Goal: Task Accomplishment & Management: Complete application form

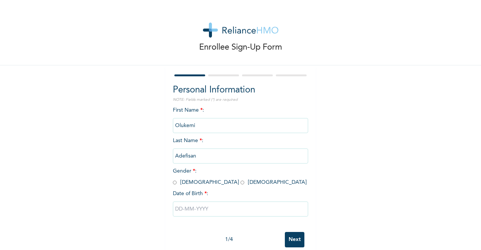
click at [241, 184] on input "radio" at bounding box center [243, 182] width 4 height 7
radio input "true"
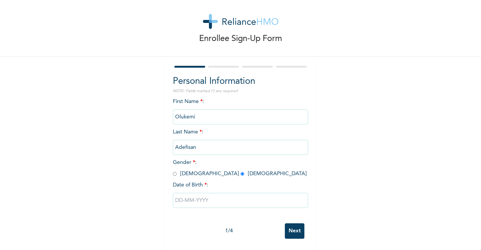
scroll to position [15, 0]
click at [238, 195] on input "text" at bounding box center [240, 200] width 135 height 15
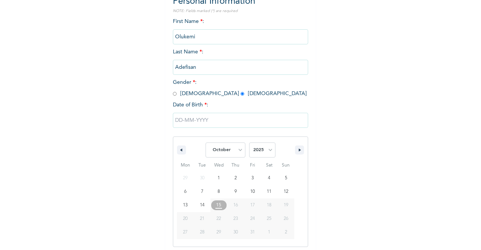
scroll to position [92, 0]
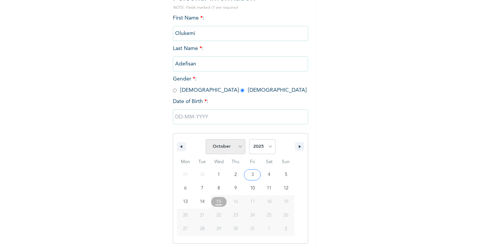
click at [235, 147] on select "January February March April May June July August September October November De…" at bounding box center [226, 146] width 40 height 15
select select "4"
click at [206, 140] on select "January February March April May June July August September October November De…" at bounding box center [226, 146] width 40 height 15
click at [268, 147] on select "2025 2024 2023 2022 2021 2020 2019 2018 2017 2016 2015 2014 2013 2012 2011 2010…" at bounding box center [262, 146] width 26 height 15
select select "1992"
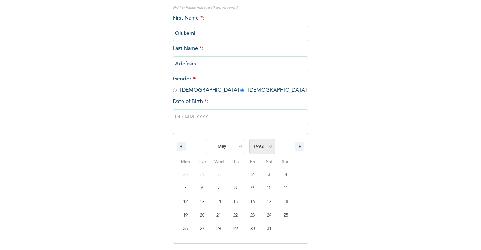
click at [249, 140] on select "2025 2024 2023 2022 2021 2020 2019 2018 2017 2016 2015 2014 2013 2012 2011 2010…" at bounding box center [262, 146] width 26 height 15
type input "05/18/1992"
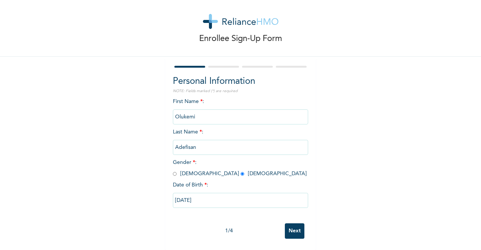
click at [296, 225] on input "Next" at bounding box center [295, 230] width 20 height 15
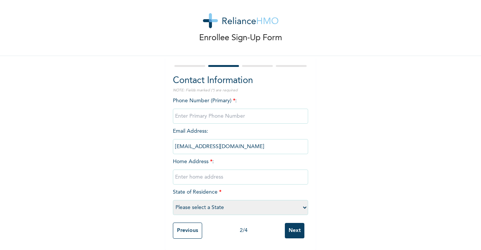
click at [228, 109] on input "phone" at bounding box center [240, 116] width 135 height 15
type input "08165980871"
type input "Gracecourt,Aco Estate Phase 2 Abuja Flat8"
select select "15"
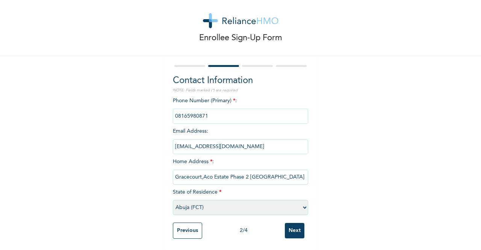
click at [291, 223] on input "Next" at bounding box center [295, 230] width 20 height 15
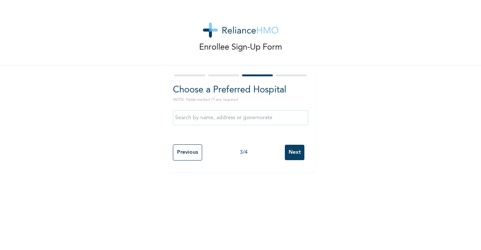
scroll to position [0, 0]
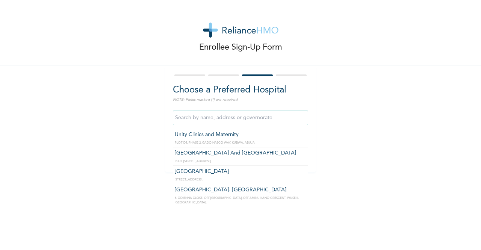
click at [277, 116] on input "text" at bounding box center [240, 117] width 135 height 15
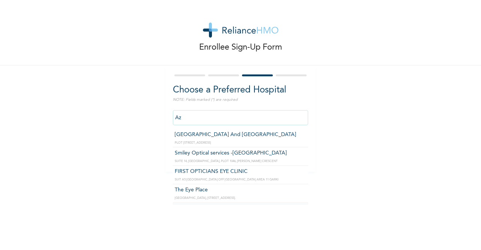
type input "A"
type input "L"
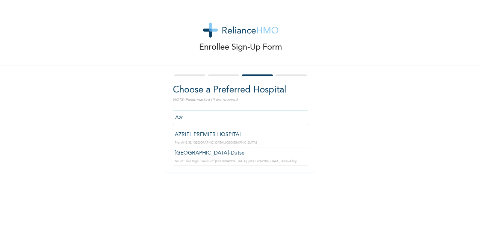
type input "AZRIEL PREMIER HOSPITAL"
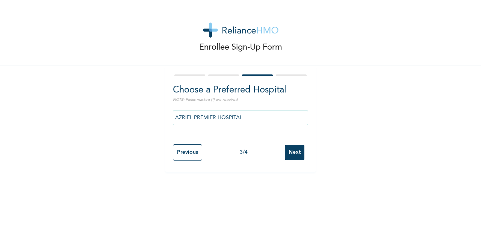
click at [290, 153] on input "Next" at bounding box center [295, 152] width 20 height 15
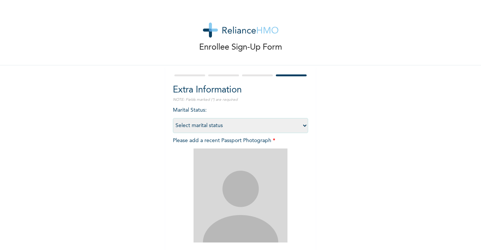
click at [283, 127] on select "Select marital status Single Married Divorced Widow/Widower" at bounding box center [240, 125] width 135 height 15
select select "2"
click at [173, 118] on select "Select marital status Single Married Divorced Widow/Widower" at bounding box center [240, 125] width 135 height 15
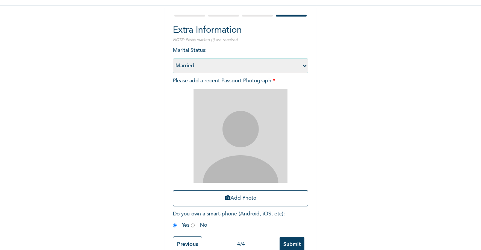
scroll to position [60, 0]
click at [232, 196] on button "Add Photo" at bounding box center [240, 198] width 135 height 16
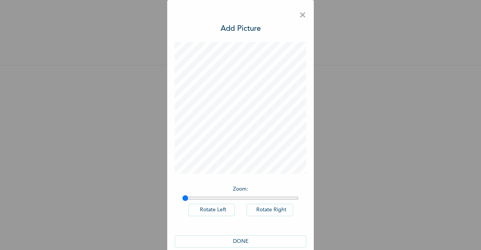
scroll to position [0, 0]
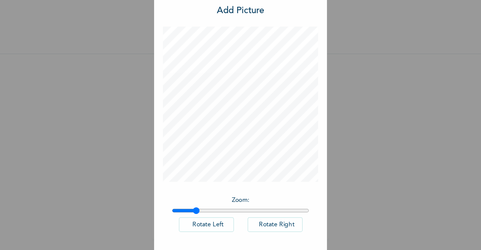
drag, startPoint x: 181, startPoint y: 197, endPoint x: 200, endPoint y: 202, distance: 19.4
click at [200, 201] on input "range" at bounding box center [240, 198] width 117 height 6
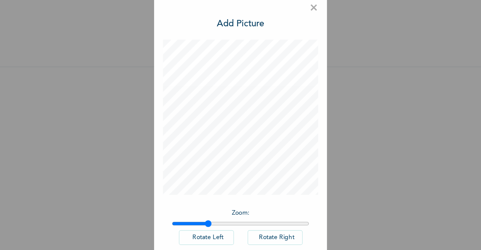
drag, startPoint x: 199, startPoint y: 198, endPoint x: 210, endPoint y: 197, distance: 10.5
type input "1.25"
click at [210, 197] on input "range" at bounding box center [240, 198] width 117 height 6
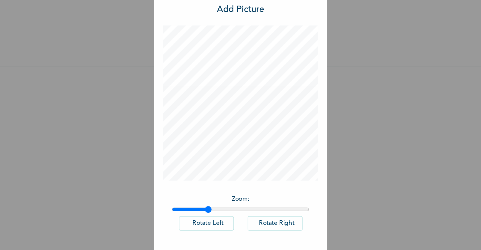
click at [356, 143] on div "× Add Picture Zoom : Rotate Left Rotate Right DONE" at bounding box center [240, 125] width 481 height 250
click at [318, 162] on div "× Add Picture Zoom : Rotate Left Rotate Right DONE" at bounding box center [240, 125] width 481 height 250
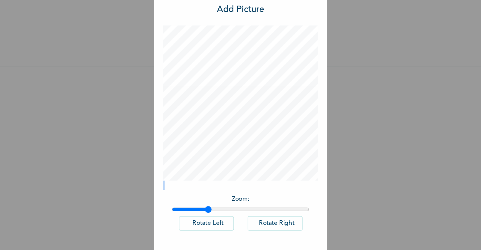
scroll to position [0, 0]
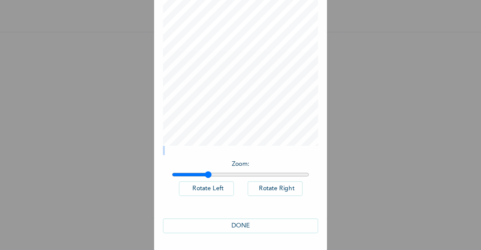
click at [250, 228] on button "DONE" at bounding box center [241, 229] width 132 height 12
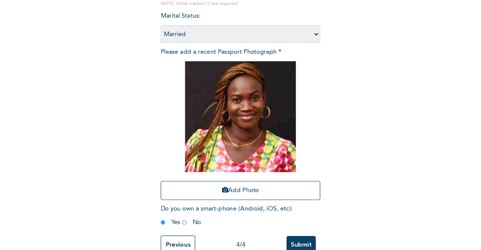
scroll to position [80, 0]
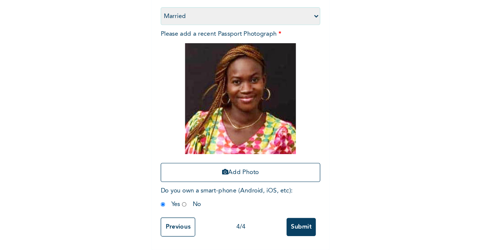
click at [288, 225] on input "Submit" at bounding box center [292, 230] width 25 height 15
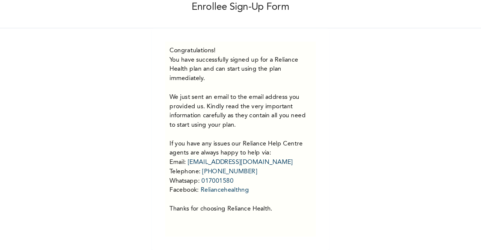
scroll to position [0, 0]
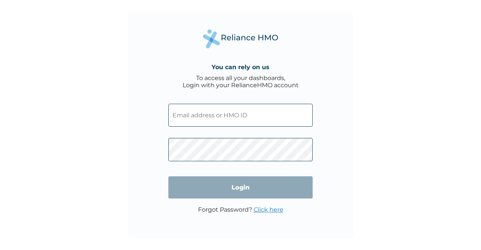
click at [212, 117] on input "text" at bounding box center [240, 115] width 144 height 23
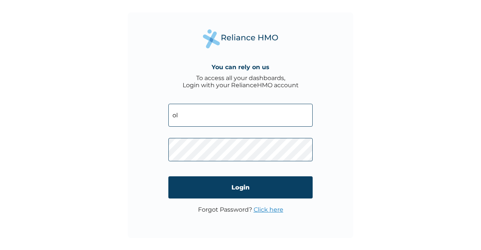
type input "o"
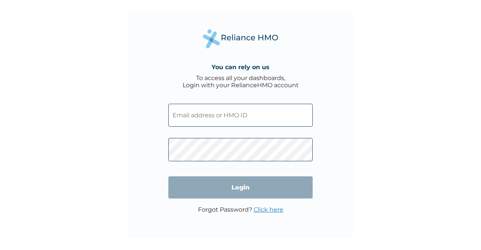
paste input "OHT/13437/A"
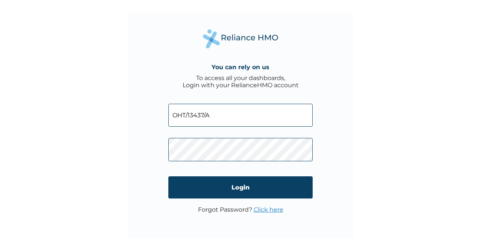
type input "OHT/13437/A"
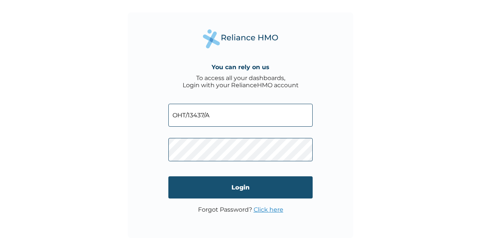
click at [229, 185] on input "Login" at bounding box center [240, 187] width 144 height 22
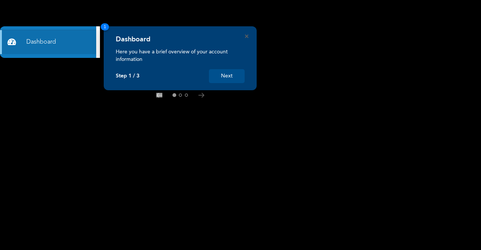
click at [232, 77] on button "Next" at bounding box center [227, 76] width 36 height 14
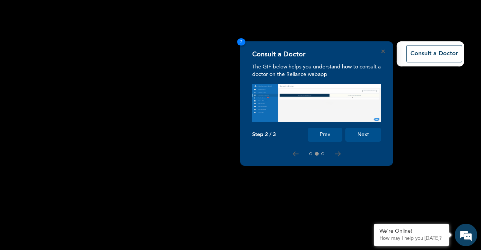
click at [362, 133] on button "Next" at bounding box center [364, 135] width 36 height 14
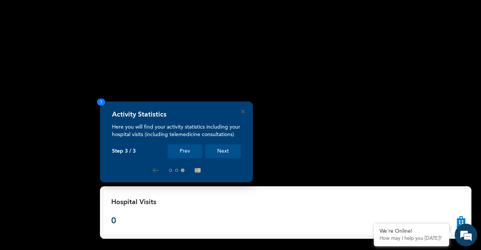
click at [223, 154] on button "Next" at bounding box center [223, 151] width 36 height 14
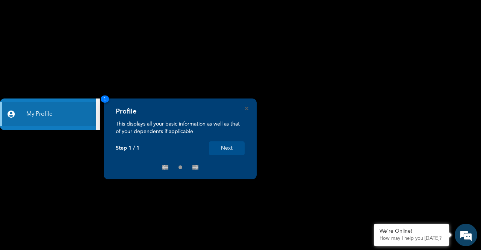
click at [228, 147] on button "Next" at bounding box center [227, 148] width 36 height 14
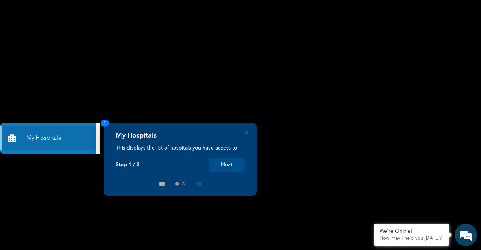
click at [229, 165] on button "Next" at bounding box center [227, 165] width 36 height 14
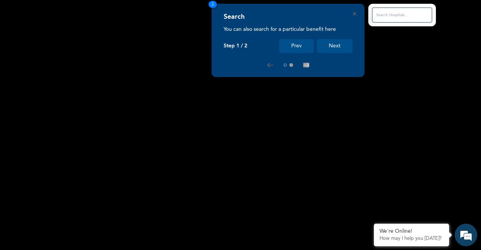
click at [337, 45] on button "Next" at bounding box center [335, 46] width 36 height 14
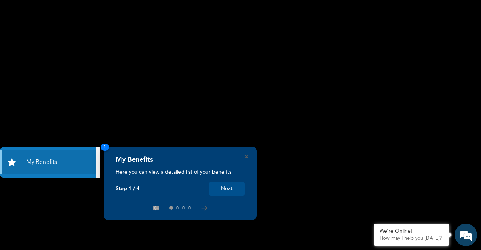
click at [226, 189] on button "Next" at bounding box center [227, 189] width 36 height 14
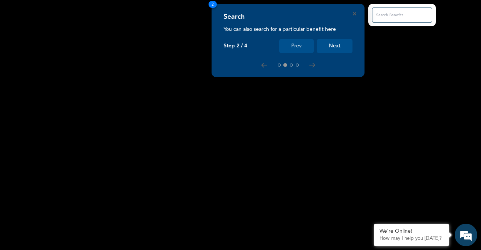
click at [334, 43] on button "Next" at bounding box center [335, 46] width 36 height 14
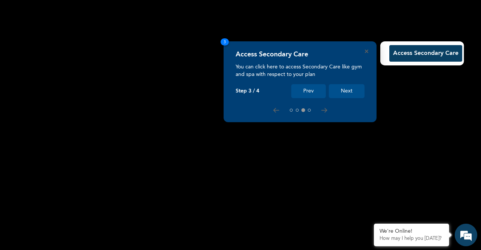
click at [346, 86] on button "Next" at bounding box center [347, 91] width 36 height 14
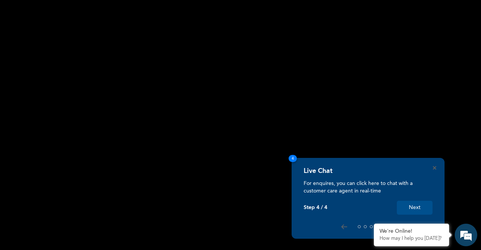
click at [418, 207] on button "Next" at bounding box center [415, 208] width 36 height 14
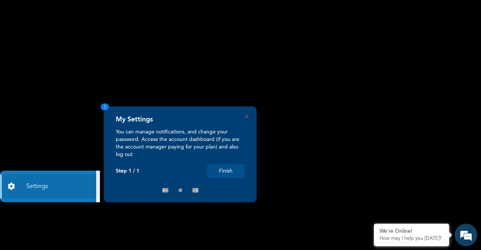
click at [226, 173] on button "Finish" at bounding box center [226, 171] width 38 height 14
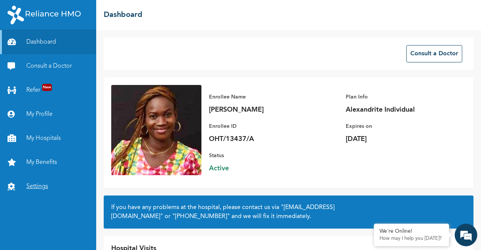
click at [35, 187] on link "Settings" at bounding box center [48, 186] width 96 height 24
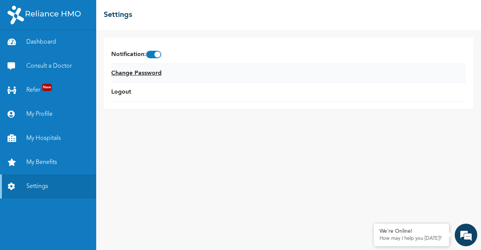
click at [133, 70] on link "Change Password" at bounding box center [136, 73] width 50 height 9
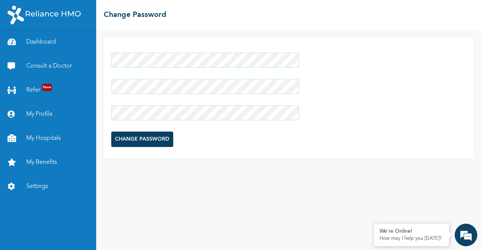
click at [139, 132] on input "CHANGE PASSWORD" at bounding box center [142, 139] width 62 height 15
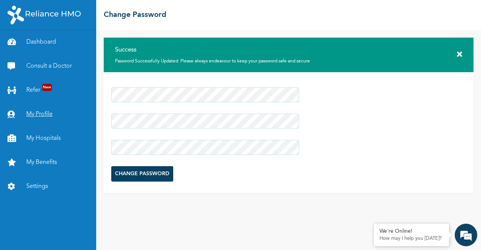
click at [39, 116] on link "My Profile" at bounding box center [48, 114] width 96 height 24
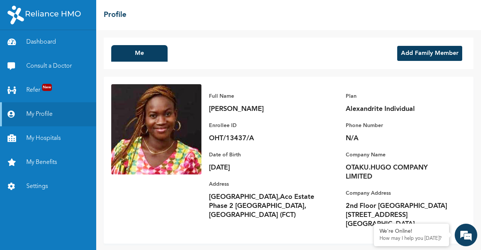
click at [424, 54] on button "Add Family Member" at bounding box center [429, 53] width 65 height 15
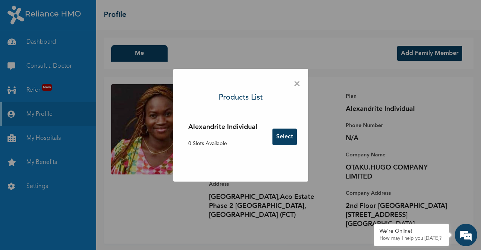
click at [282, 136] on button "Select" at bounding box center [285, 137] width 24 height 17
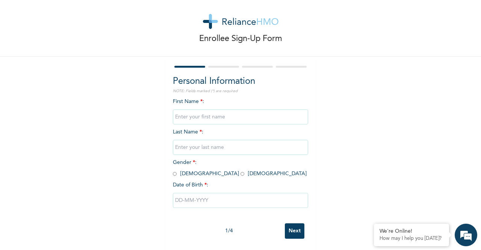
scroll to position [15, 0]
click at [210, 110] on input "text" at bounding box center [240, 116] width 135 height 15
type input "Olukemi"
click at [210, 140] on input "text" at bounding box center [240, 147] width 135 height 15
type input "Adefisan"
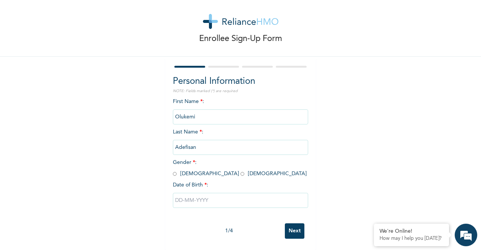
click at [190, 170] on span "Gender * : [DEMOGRAPHIC_DATA] [DEMOGRAPHIC_DATA]" at bounding box center [240, 168] width 134 height 17
click at [241, 170] on input "radio" at bounding box center [243, 173] width 4 height 7
radio input "true"
click at [205, 199] on input "text" at bounding box center [240, 200] width 135 height 15
select select "9"
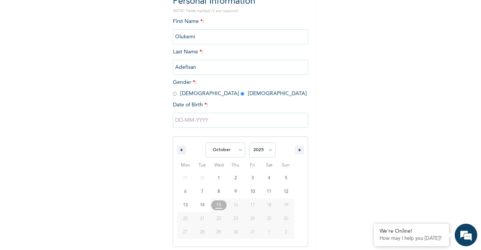
scroll to position [92, 0]
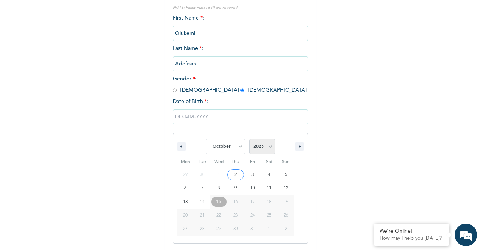
click at [264, 147] on select "2025 2024 2023 2022 2021 2020 2019 2018 2017 2016 2015 2014 2013 2012 2011 2010…" at bounding box center [262, 146] width 26 height 15
select select "1992"
click at [249, 140] on select "2025 2024 2023 2022 2021 2020 2019 2018 2017 2016 2015 2014 2013 2012 2011 2010…" at bounding box center [262, 146] width 26 height 15
click at [238, 147] on select "January February March April May June July August September October November De…" at bounding box center [226, 146] width 40 height 15
select select "4"
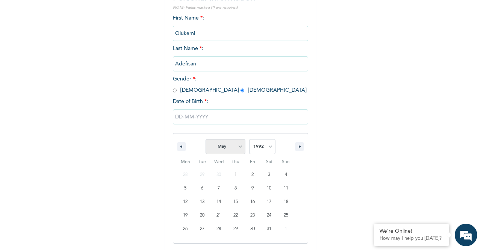
click at [206, 140] on select "January February March April May June July August September October November De…" at bounding box center [226, 146] width 40 height 15
type input "[DATE]"
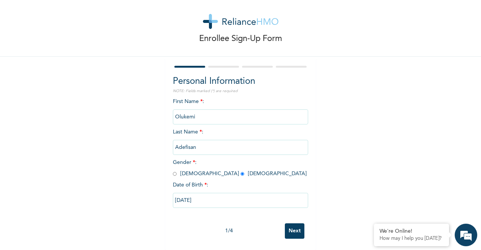
click at [290, 225] on input "Next" at bounding box center [295, 230] width 20 height 15
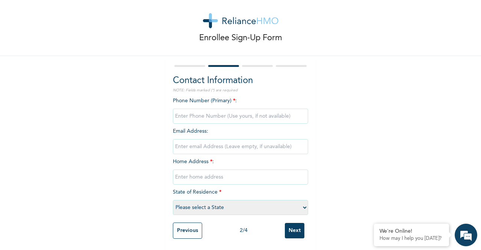
click at [219, 109] on input "phone" at bounding box center [240, 116] width 135 height 15
type input "08165980871"
type input "[EMAIL_ADDRESS][DOMAIN_NAME]"
type input "Gracecourt,Aco Estate Phase 2 [GEOGRAPHIC_DATA]"
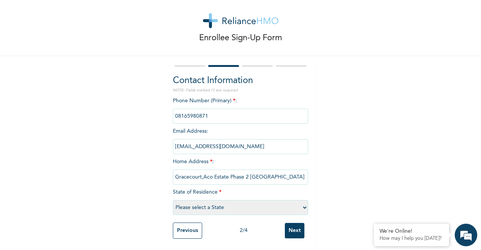
select select "15"
click at [231, 142] on input "[EMAIL_ADDRESS][DOMAIN_NAME]" at bounding box center [240, 146] width 135 height 15
type input "i"
type input "[EMAIL_ADDRESS][DOMAIN_NAME]"
click at [295, 223] on input "Next" at bounding box center [295, 230] width 20 height 15
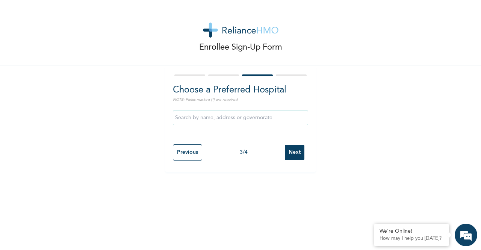
scroll to position [0, 0]
click at [251, 117] on input "text" at bounding box center [240, 117] width 135 height 15
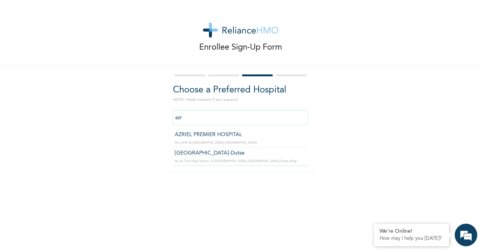
type input "AZRIEL PREMIER HOSPITAL"
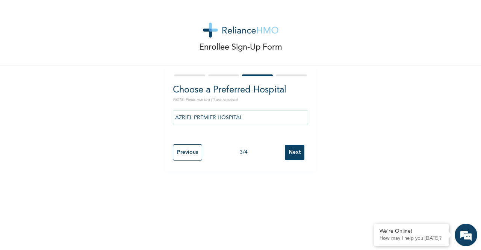
click at [294, 150] on input "Next" at bounding box center [295, 152] width 20 height 15
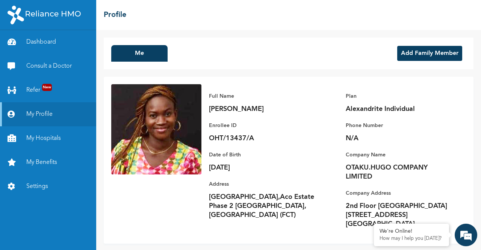
scroll to position [8, 0]
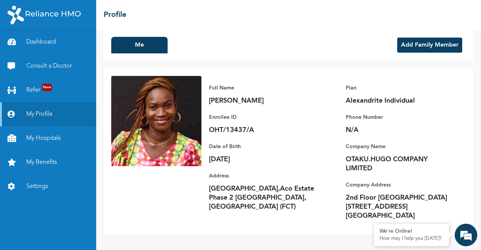
click at [415, 42] on button "Add Family Member" at bounding box center [429, 45] width 65 height 15
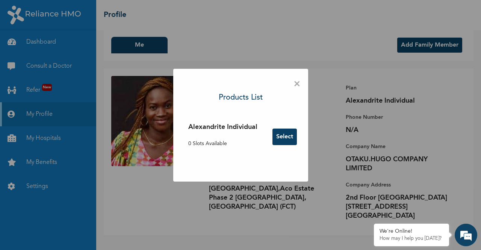
click at [297, 85] on span "×" at bounding box center [297, 84] width 7 height 16
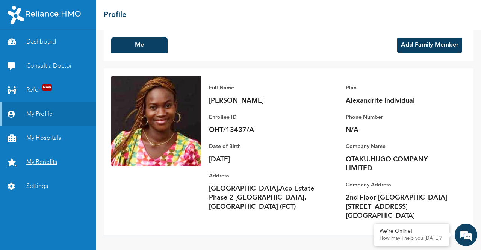
click at [36, 165] on link "My Benefits" at bounding box center [48, 162] width 96 height 24
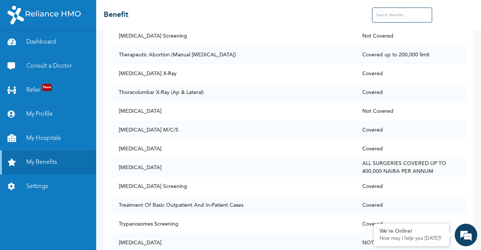
scroll to position [5371, 0]
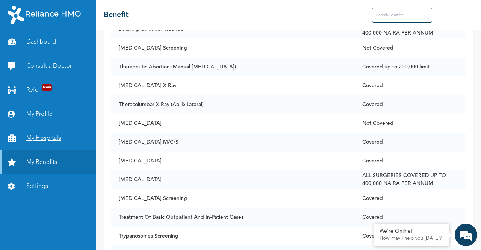
click at [45, 136] on link "My Hospitals" at bounding box center [48, 138] width 96 height 24
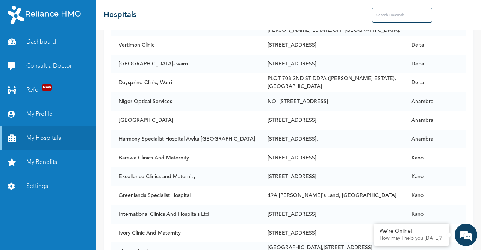
scroll to position [4696, 0]
click at [40, 114] on link "My Profile" at bounding box center [48, 114] width 96 height 24
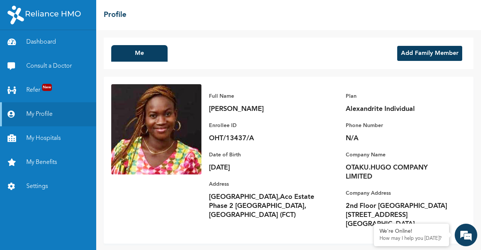
scroll to position [8, 0]
